Goal: Task Accomplishment & Management: Use online tool/utility

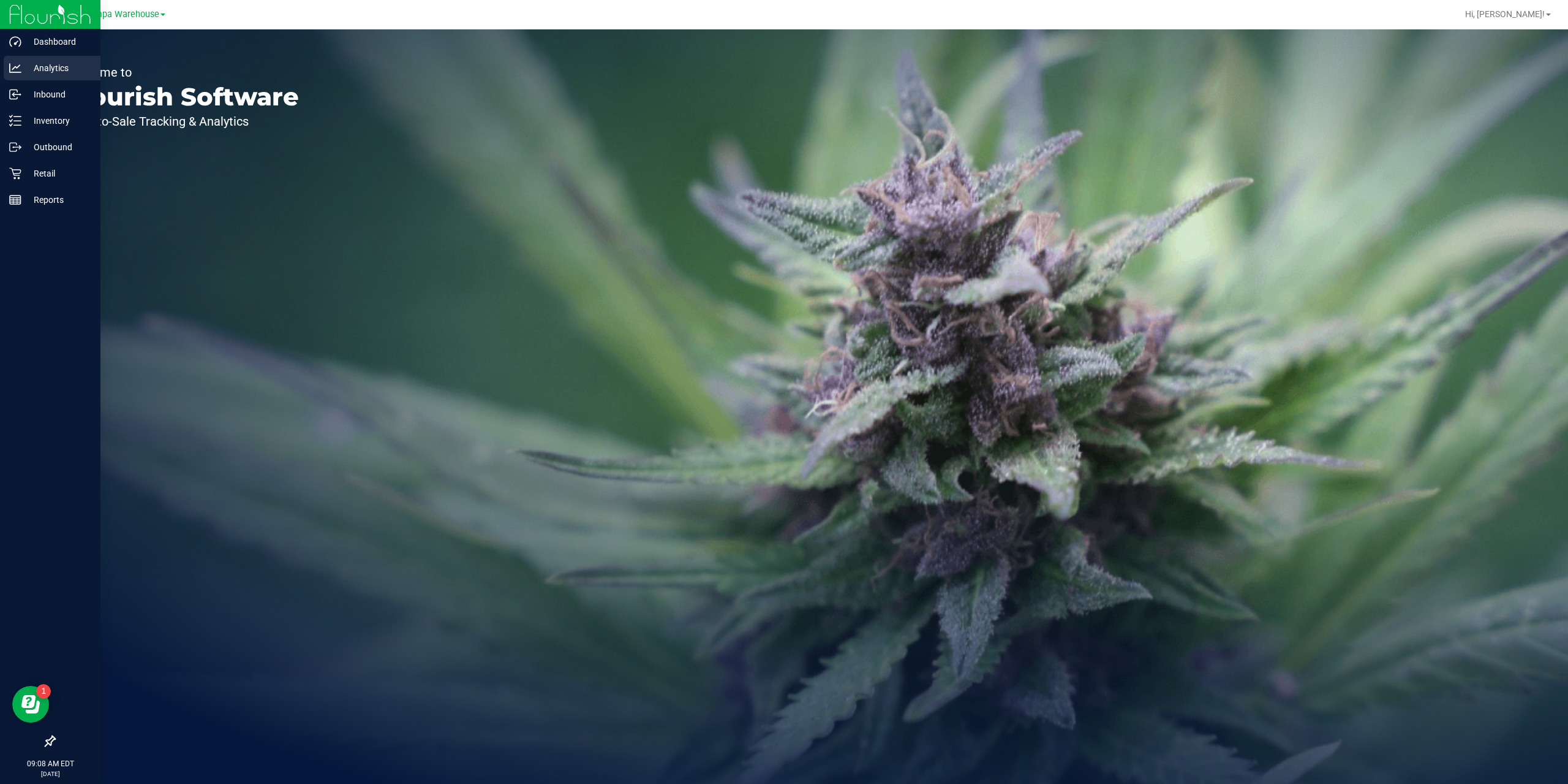
click at [56, 70] on p "Analytics" at bounding box center [58, 68] width 73 height 15
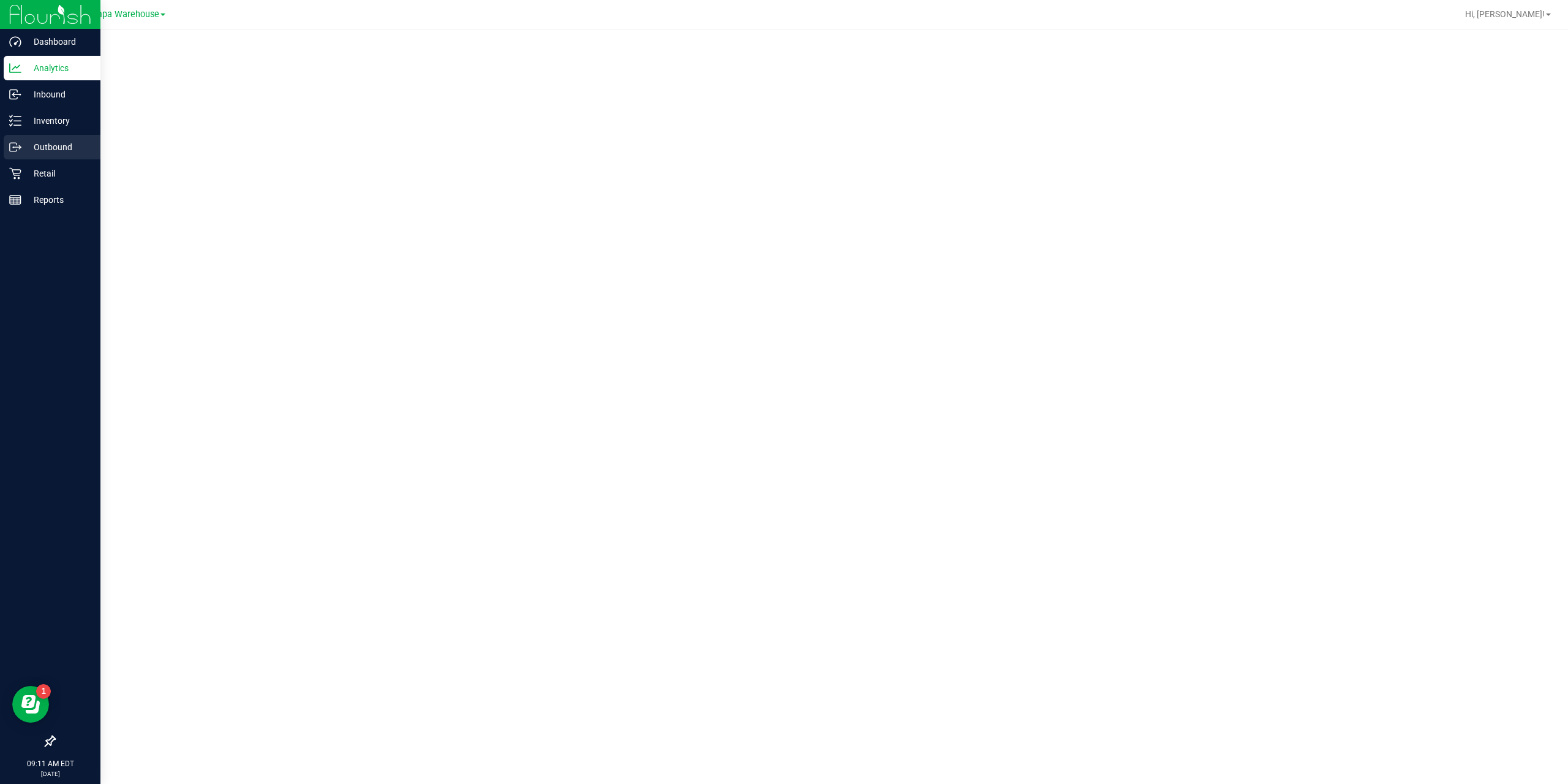
click at [55, 145] on p "Outbound" at bounding box center [58, 147] width 73 height 15
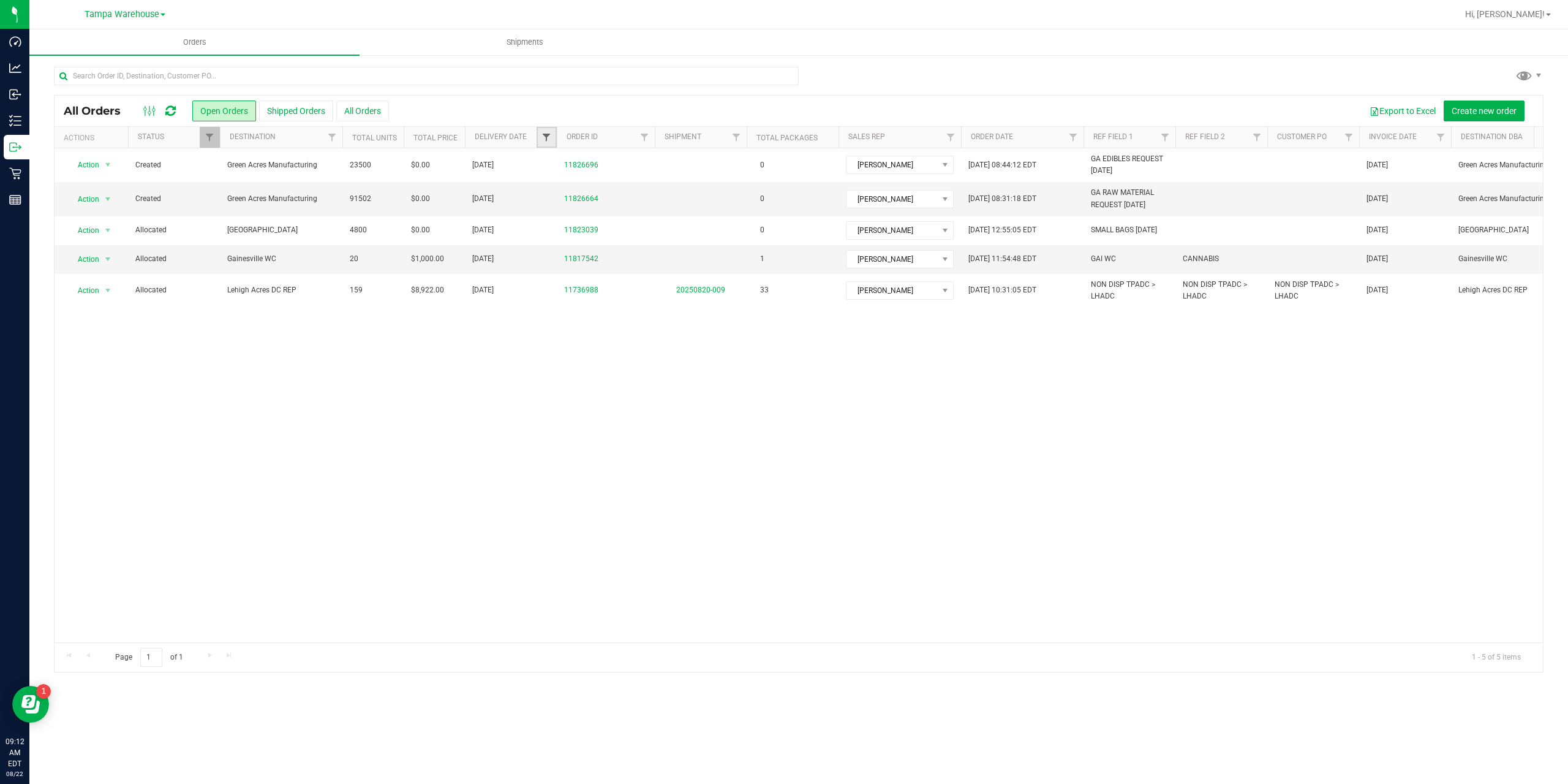
click at [543, 139] on span "Filter" at bounding box center [546, 137] width 10 height 10
click at [653, 211] on span "select" at bounding box center [660, 211] width 18 height 17
click at [626, 341] on link "21" at bounding box center [625, 340] width 18 height 19
type input "8/21/2025"
click at [566, 248] on button "Filter" at bounding box center [573, 243] width 58 height 27
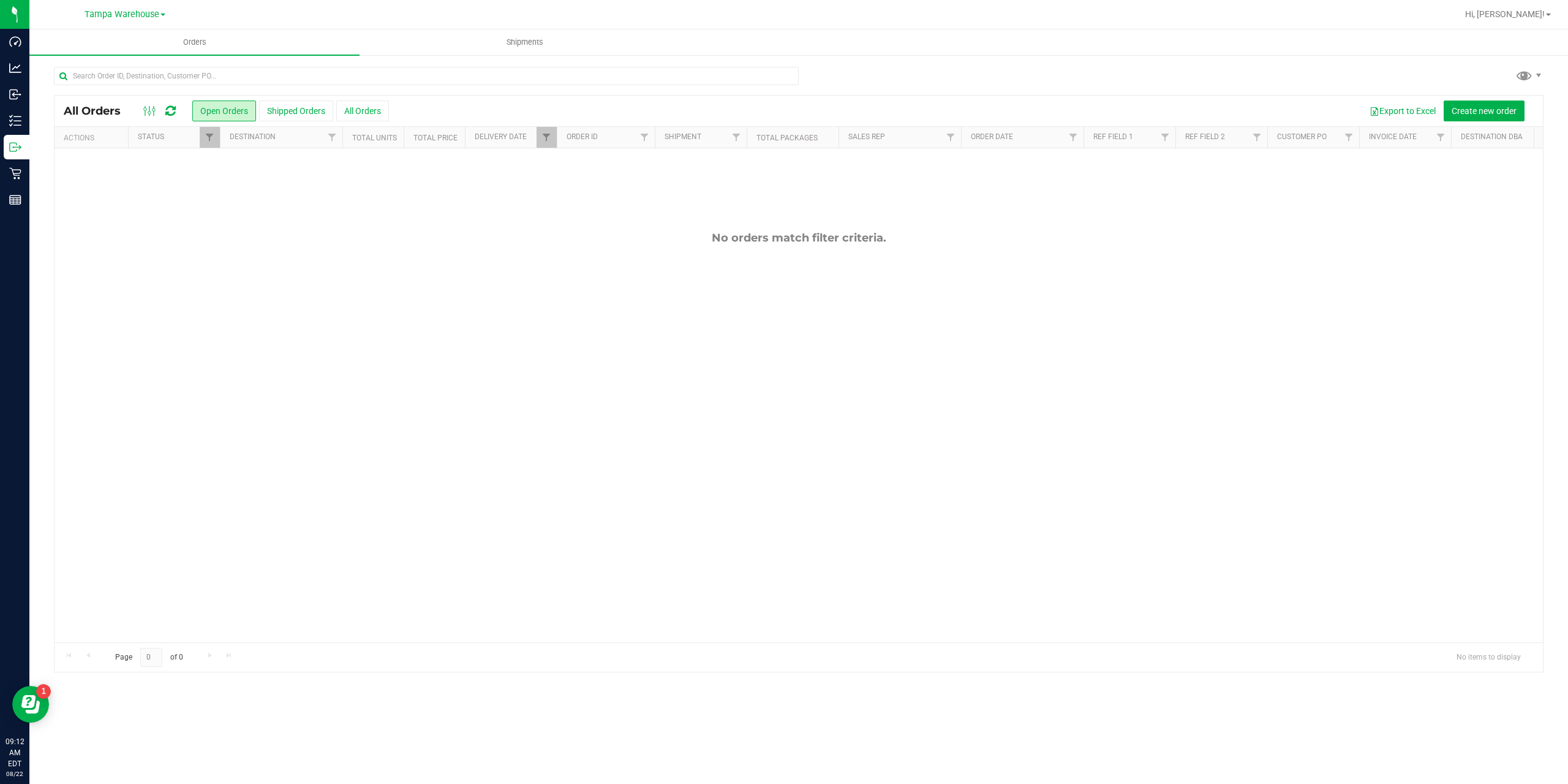
click at [291, 110] on button "Shipped Orders" at bounding box center [296, 111] width 74 height 21
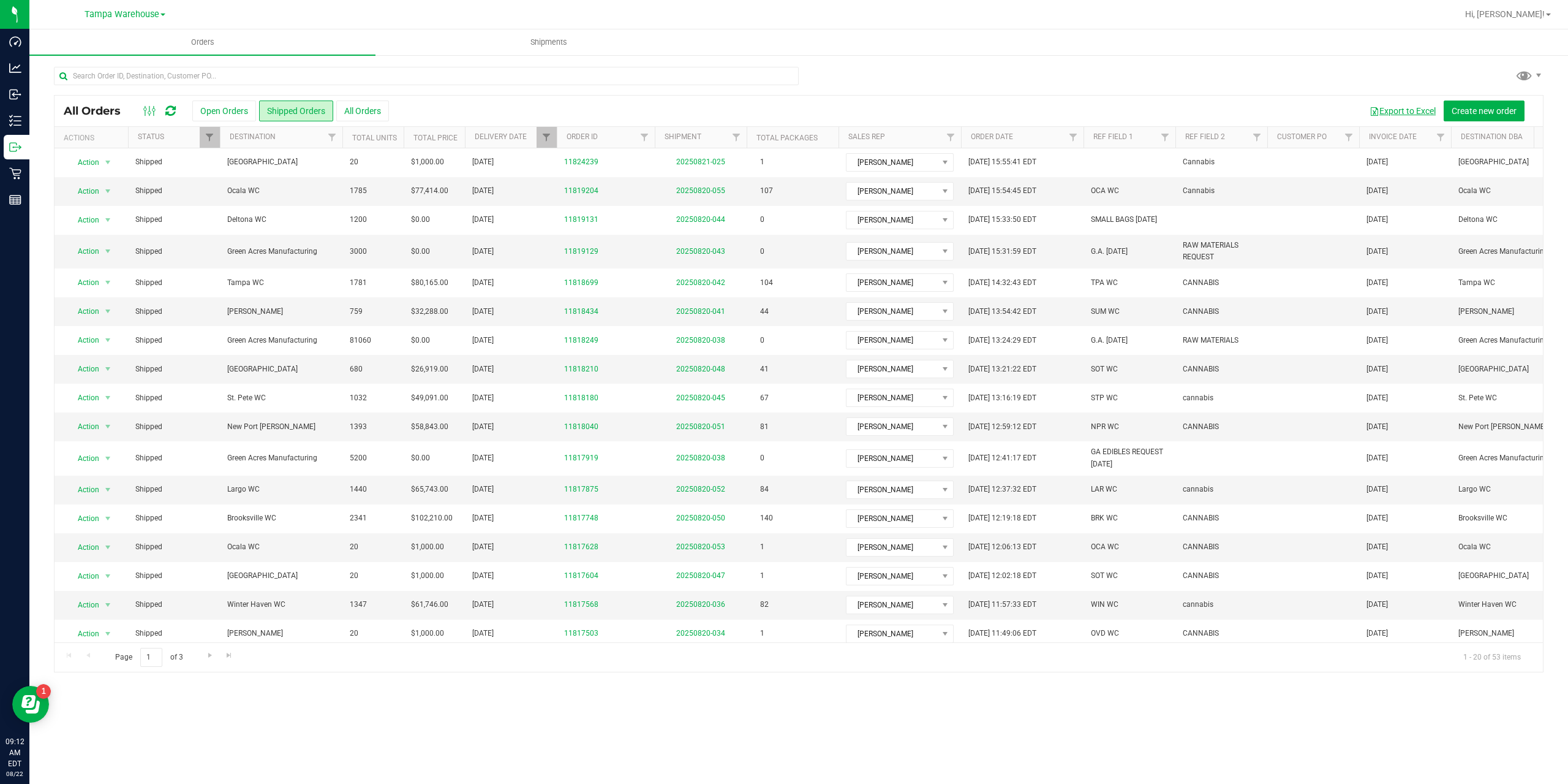
click at [1397, 110] on button "Export to Excel" at bounding box center [1402, 111] width 82 height 21
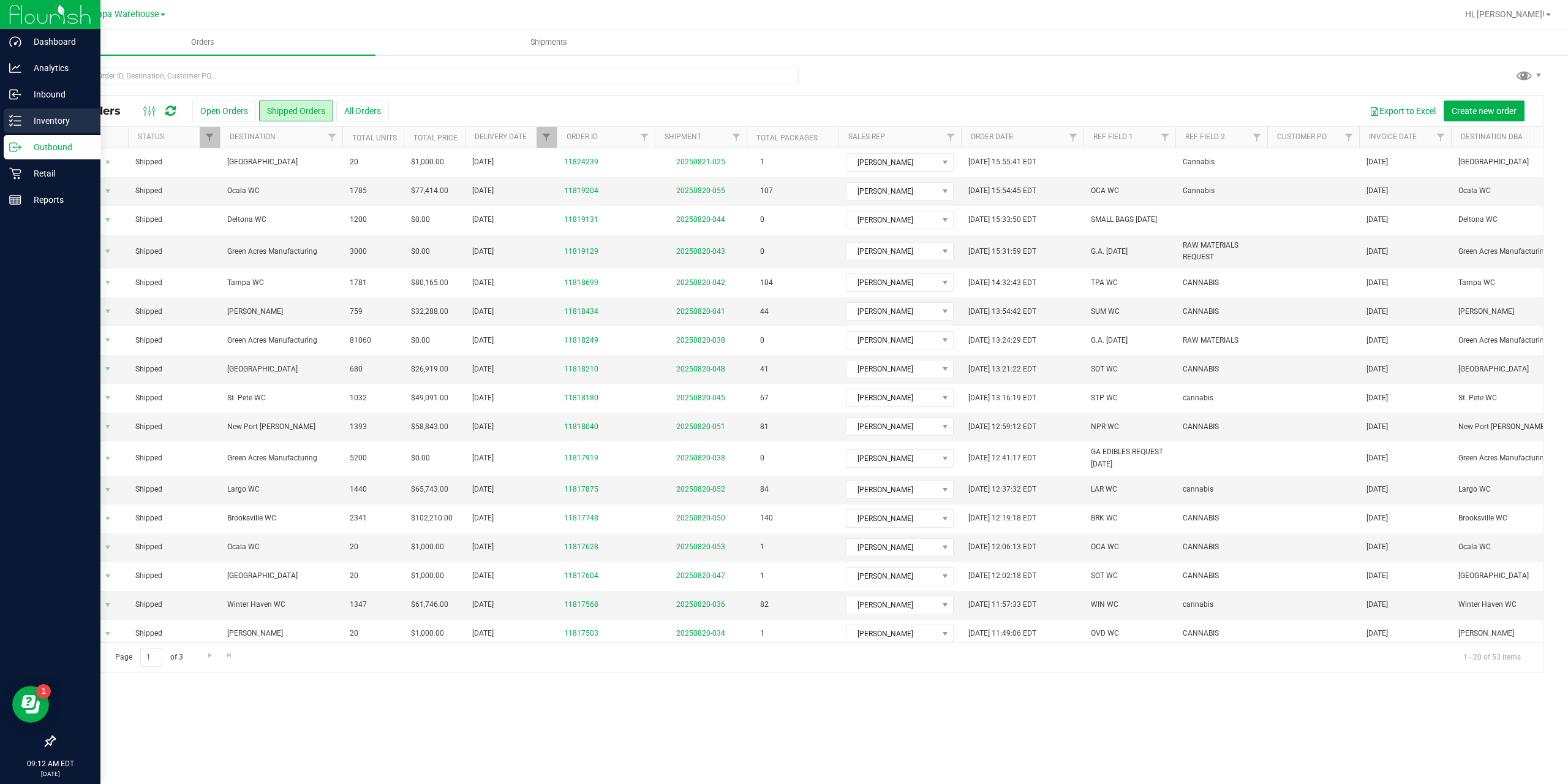
click at [29, 125] on p "Inventory" at bounding box center [58, 120] width 73 height 15
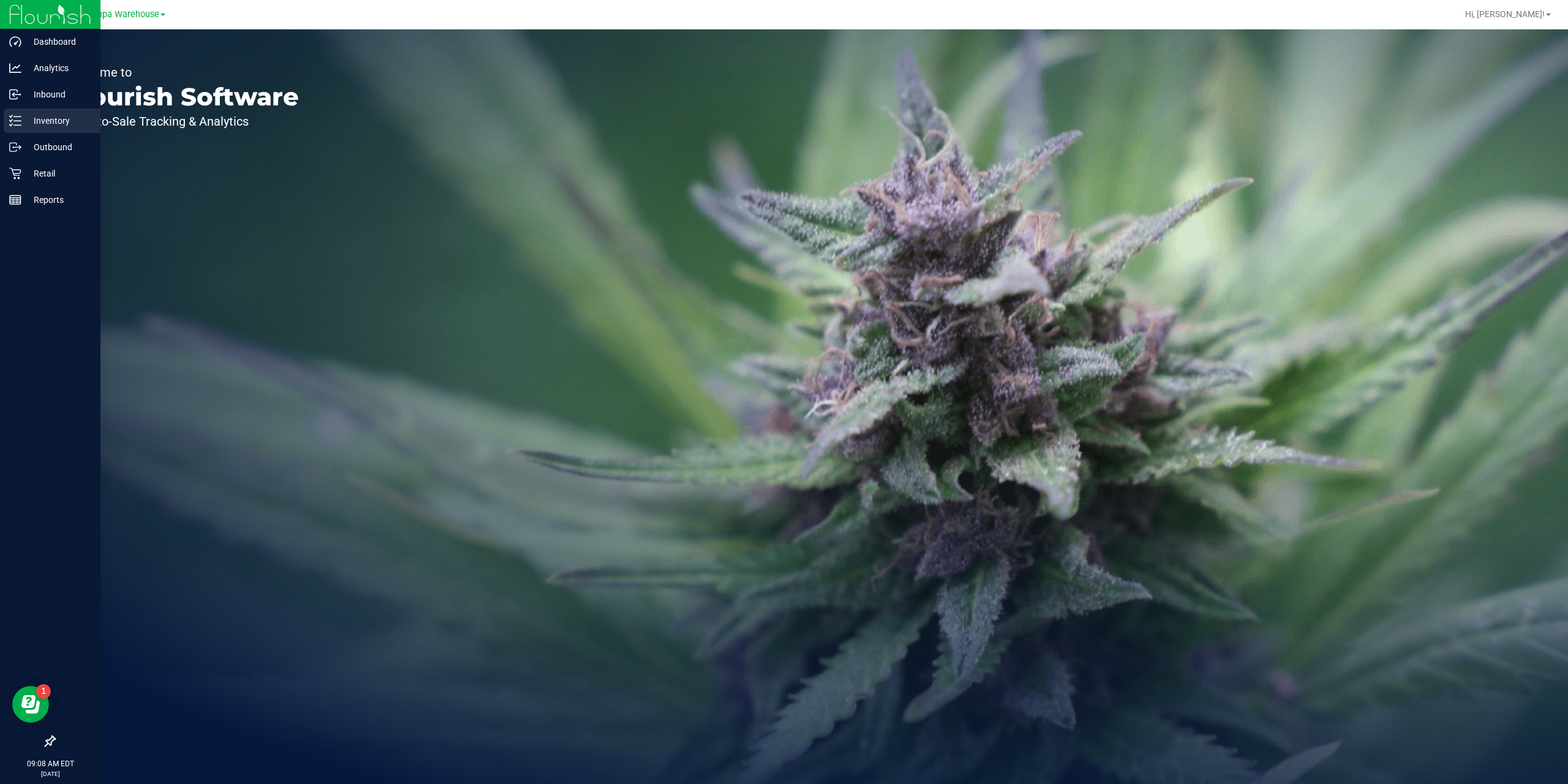
click at [49, 114] on p "Inventory" at bounding box center [58, 120] width 73 height 15
